Goal: Transaction & Acquisition: Purchase product/service

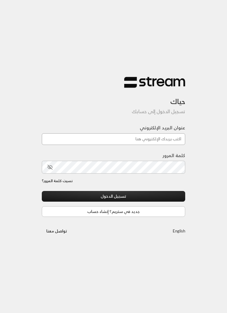
type input "[EMAIL_ADDRESS][DOMAIN_NAME]"
click at [114, 197] on button "تسجيل الدخول" at bounding box center [113, 196] width 143 height 11
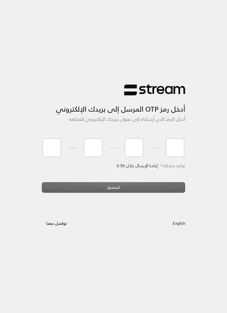
click at [167, 199] on div "أدخل رمز OTP المرسل إلى بريدك الإلكتروني أدخل الرمز الذي أرسلناه إلى عنوان بريد…" at bounding box center [113, 156] width 153 height 163
type input "7"
type input "8"
type input "2"
type input "6"
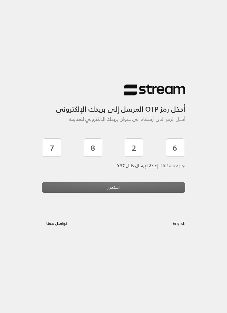
click at [139, 188] on div "استمرار" at bounding box center [113, 189] width 143 height 15
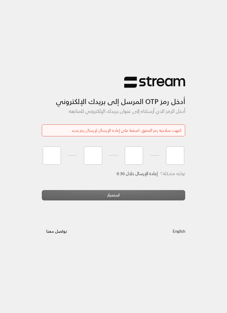
click at [41, 160] on div "أدخل رمز OTP المرسل إلى بريدك الإلكتروني أدخل الرمز الذي أرسلناه إلى عنوان بريد…" at bounding box center [113, 156] width 153 height 179
click at [55, 154] on input "tel" at bounding box center [52, 155] width 18 height 18
type input "7"
type input "8"
type input "2"
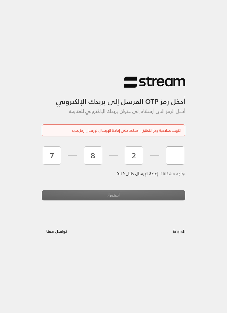
type input "6"
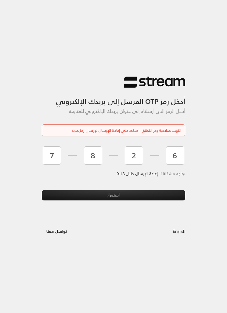
click at [140, 190] on button "استمرار" at bounding box center [113, 195] width 143 height 11
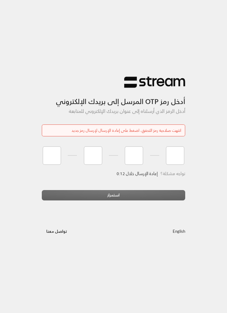
click at [146, 174] on span "إعادة الإرسال خلال 0:12" at bounding box center [137, 174] width 41 height 8
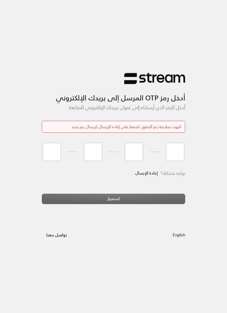
click at [146, 166] on div at bounding box center [113, 154] width 143 height 27
click at [143, 173] on link "إعادة الإرسال" at bounding box center [146, 174] width 23 height 12
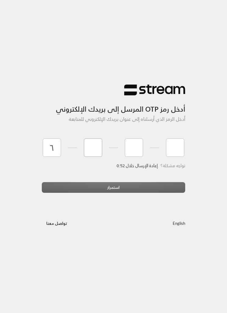
type input "6"
type input "8"
type input "3"
type input "5"
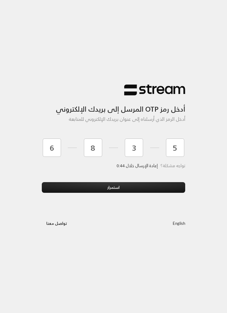
click at [67, 187] on button "استمرار" at bounding box center [113, 187] width 143 height 11
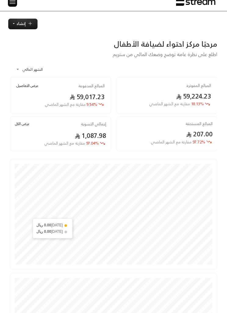
scroll to position [7, 0]
click at [12, 2] on img at bounding box center [12, 2] width 7 height 8
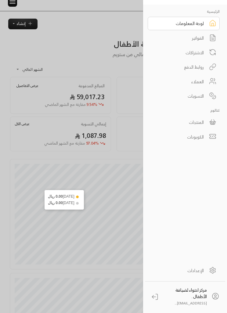
click at [180, 38] on div "الفواتير" at bounding box center [180, 38] width 48 height 6
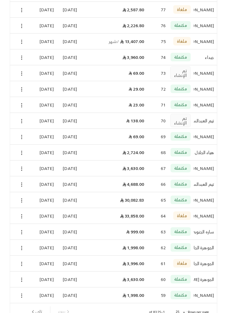
scroll to position [183, 0]
click at [35, 309] on icon "next page" at bounding box center [32, 311] width 5 height 5
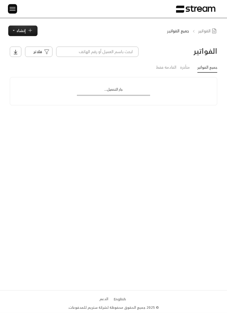
scroll to position [0, 0]
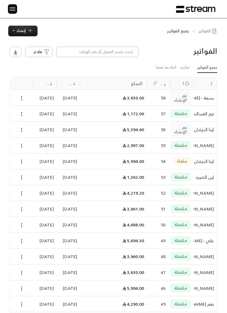
click at [21, 272] on icon at bounding box center [21, 272] width 5 height 5
click at [24, 273] on div at bounding box center [113, 156] width 227 height 313
click at [24, 270] on icon at bounding box center [21, 272] width 5 height 5
click at [23, 284] on li "عرض" at bounding box center [29, 283] width 19 height 9
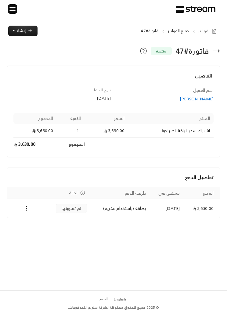
scroll to position [20, 0]
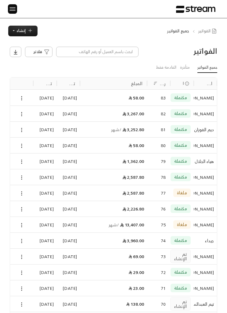
click at [30, 33] on icon "button" at bounding box center [29, 30] width 5 height 5
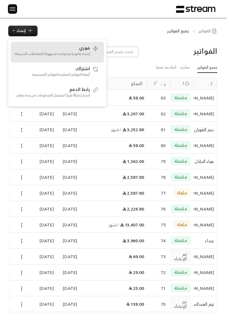
click at [80, 48] on span "فوري" at bounding box center [84, 47] width 11 height 5
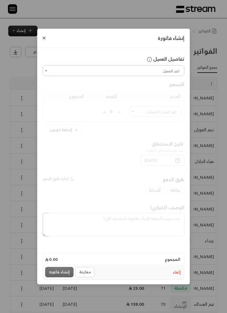
click at [67, 70] on input "اختر العميل" at bounding box center [114, 70] width 140 height 9
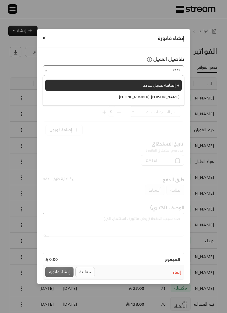
click at [172, 95] on span "[PHONE_NUMBER] - [PERSON_NAME]" at bounding box center [149, 96] width 60 height 5
type input "**********"
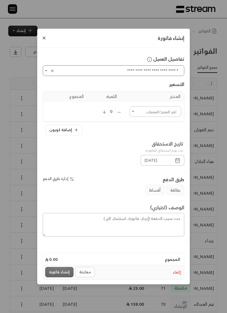
click at [170, 104] on td "اختر المنتج/المنتجات اختر المنتج/المنتجات" at bounding box center [155, 111] width 57 height 20
click at [170, 112] on input "اختر العميل" at bounding box center [156, 111] width 50 height 9
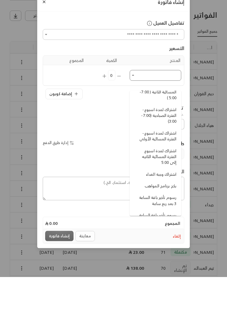
scroll to position [128, 0]
click at [170, 167] on span "اشتراك لمدة اسبوع - الفترة المسائية الأولى" at bounding box center [156, 173] width 40 height 12
type input "**********"
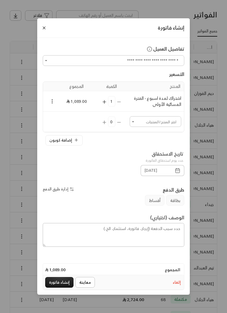
click at [178, 173] on icon "button" at bounding box center [177, 170] width 5 height 5
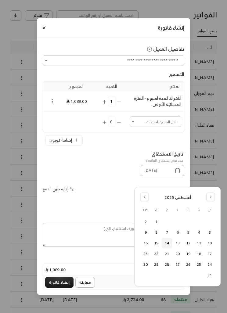
click at [169, 243] on button "14" at bounding box center [167, 243] width 10 height 10
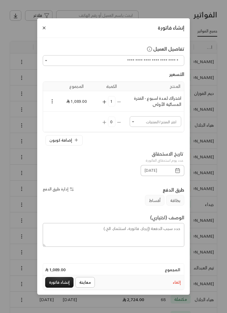
click at [62, 288] on button "إنشاء فاتورة" at bounding box center [59, 282] width 28 height 11
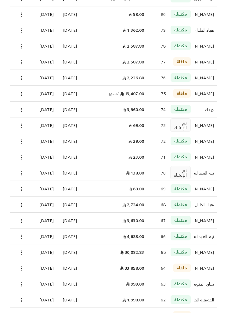
scroll to position [147, 0]
click at [19, 174] on icon at bounding box center [21, 173] width 5 height 5
click at [31, 186] on li "عرض" at bounding box center [29, 183] width 19 height 9
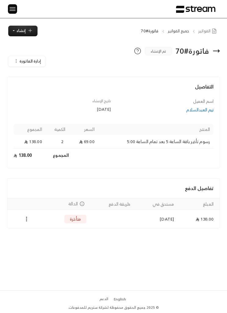
click at [204, 112] on div "تيم العبدالسلام" at bounding box center [164, 110] width 97 height 6
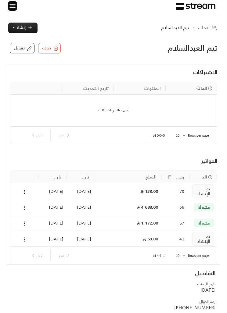
scroll to position [0, 0]
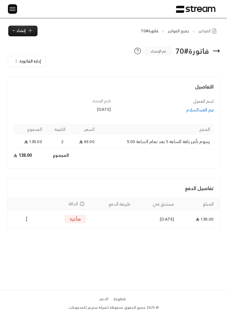
click at [208, 51] on h3 "فاتورة # 70" at bounding box center [192, 51] width 34 height 10
click at [3, 7] on div "الرئيسية لوحة المعلومات الفواتير الاشتراكات روابط الدفع العملاء التسويات كتالوج…" at bounding box center [113, 9] width 227 height 18
click at [15, 8] on img at bounding box center [12, 9] width 7 height 8
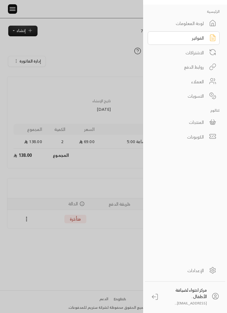
click at [120, 163] on div at bounding box center [113, 156] width 227 height 313
